Goal: Task Accomplishment & Management: Manage account settings

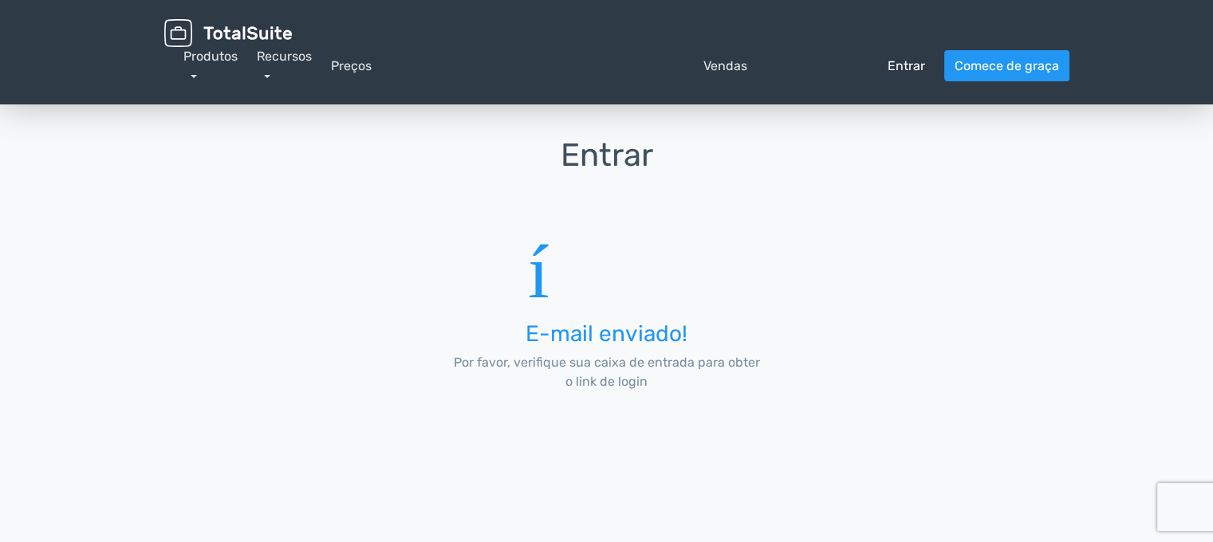
click at [898, 64] on font "Entrar" at bounding box center [905, 65] width 37 height 15
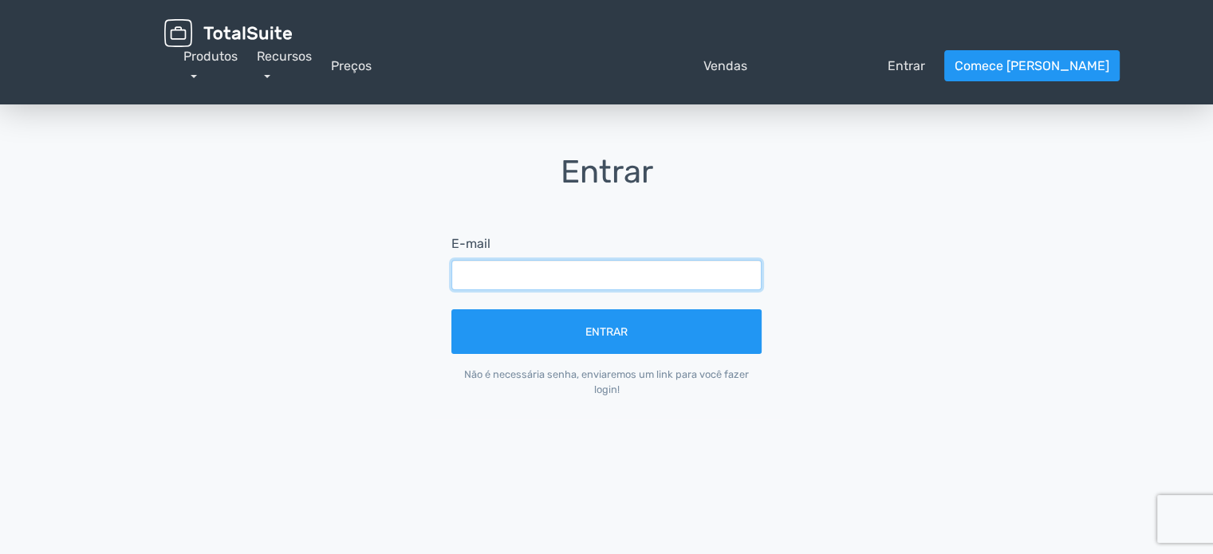
click at [571, 263] on input "text" at bounding box center [606, 275] width 310 height 30
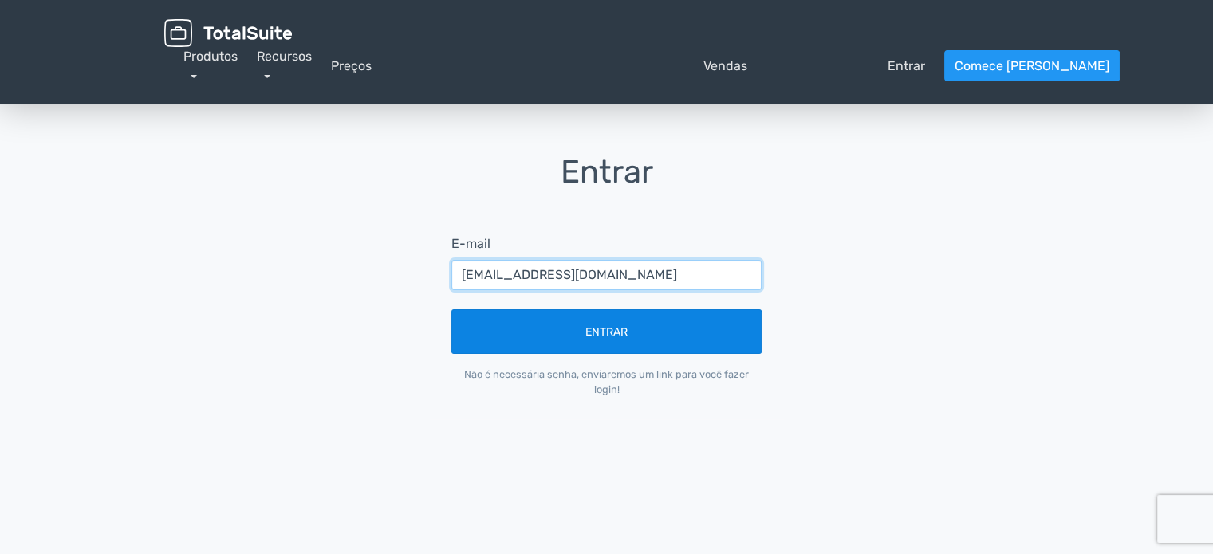
type input "contato@limpabrasil.org"
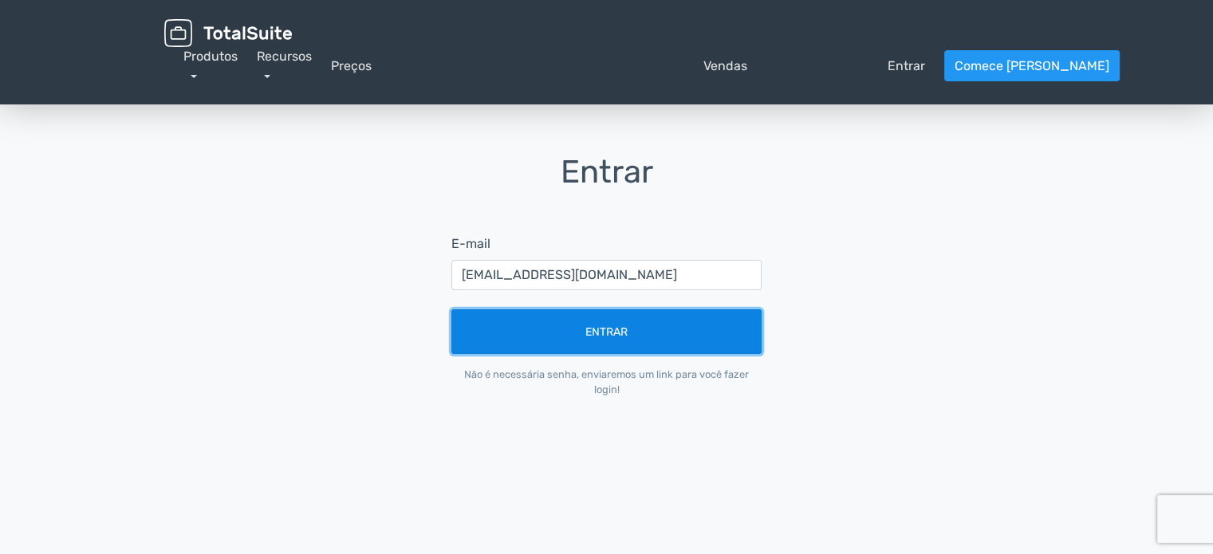
click at [670, 344] on button "Entrar" at bounding box center [606, 331] width 310 height 45
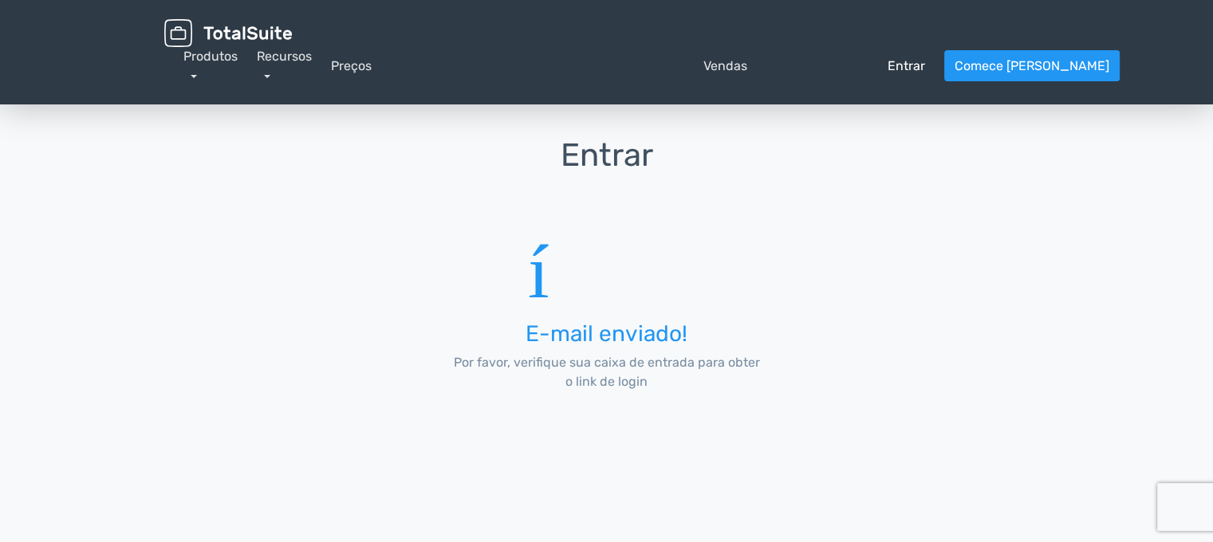
click at [899, 68] on font "Entrar" at bounding box center [905, 65] width 37 height 15
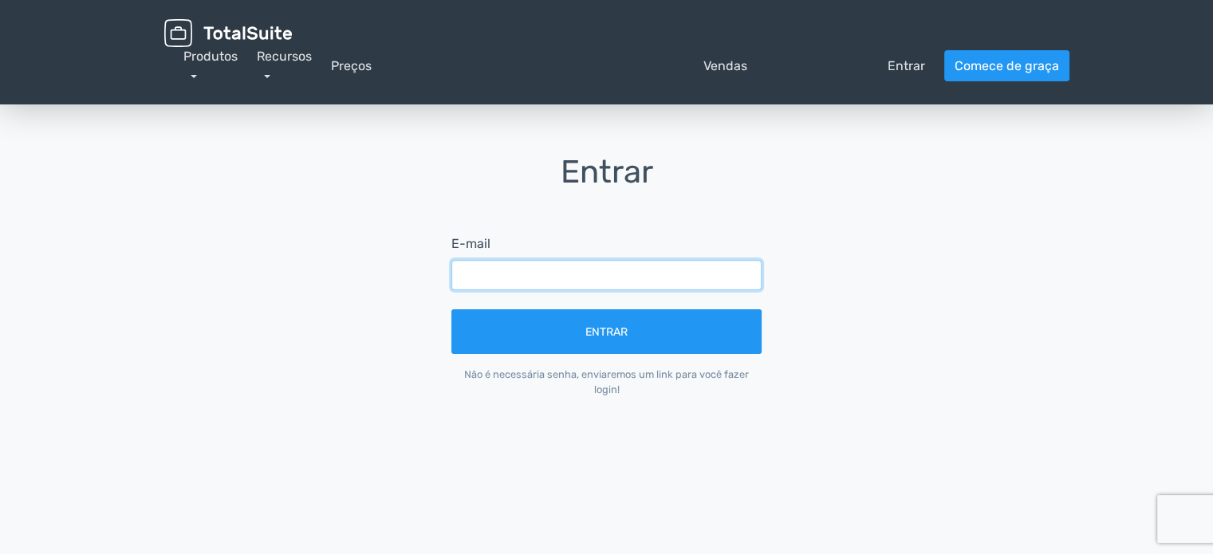
click at [714, 277] on input "text" at bounding box center [606, 275] width 310 height 30
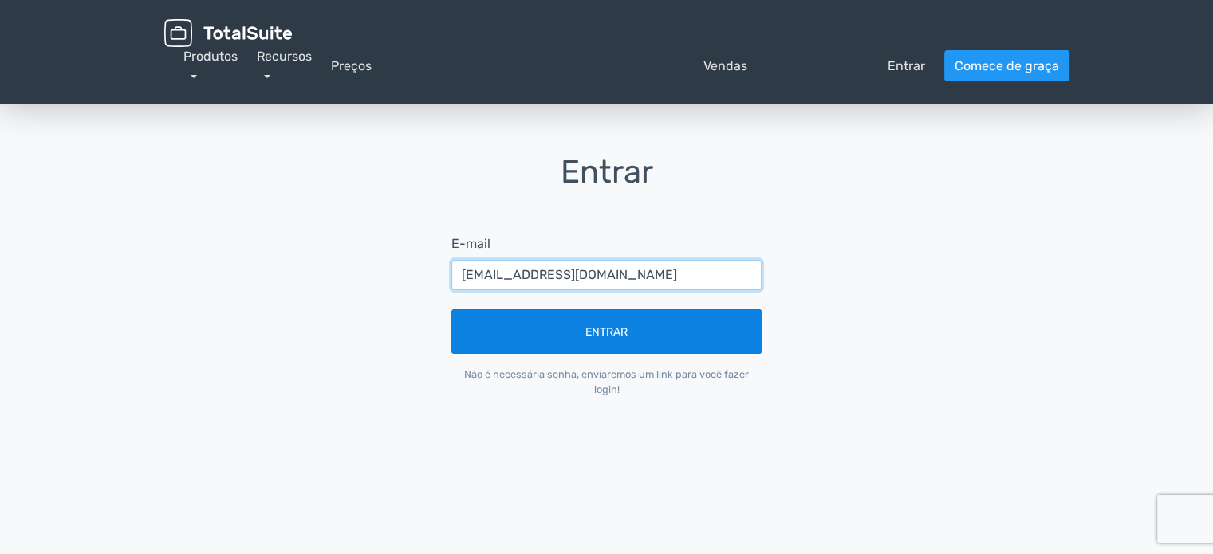
type input "[EMAIL_ADDRESS][DOMAIN_NAME]"
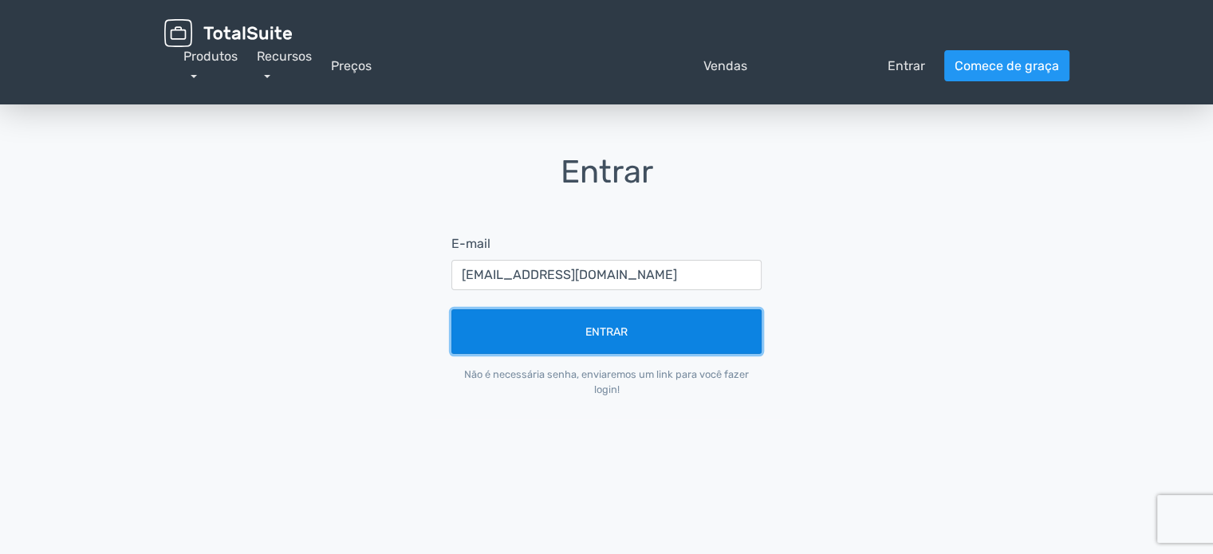
click at [641, 339] on button "Entrar" at bounding box center [606, 331] width 310 height 45
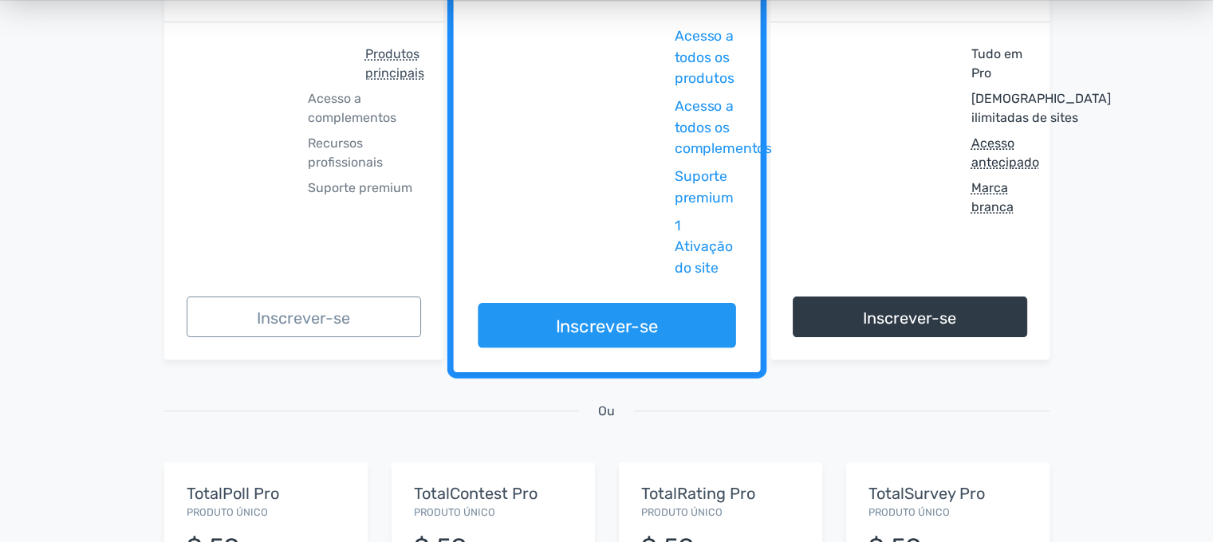
scroll to position [478, 0]
